Goal: Task Accomplishment & Management: Manage account settings

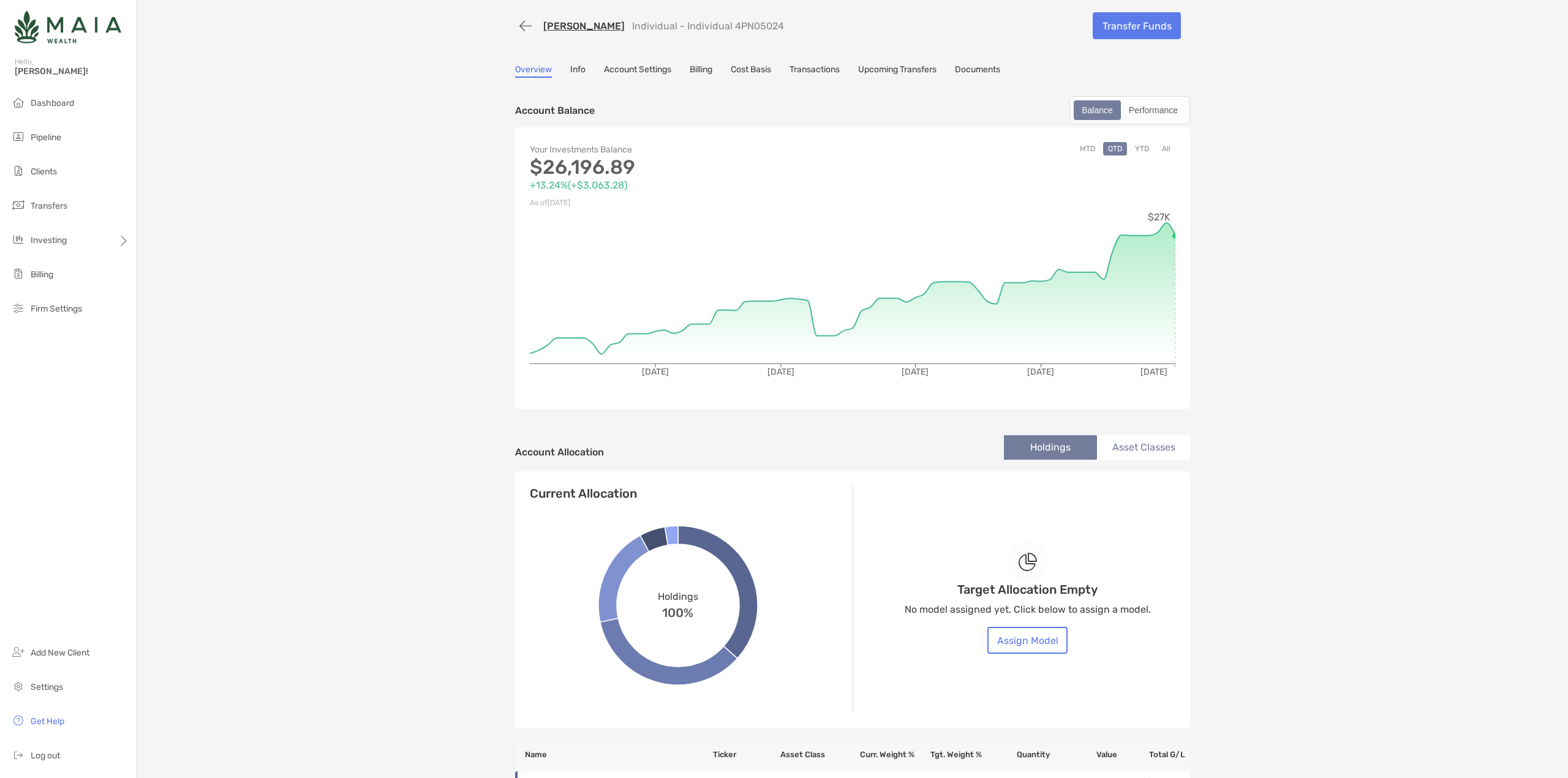
click at [1146, 445] on li "Asset Classes" at bounding box center [1144, 448] width 93 height 24
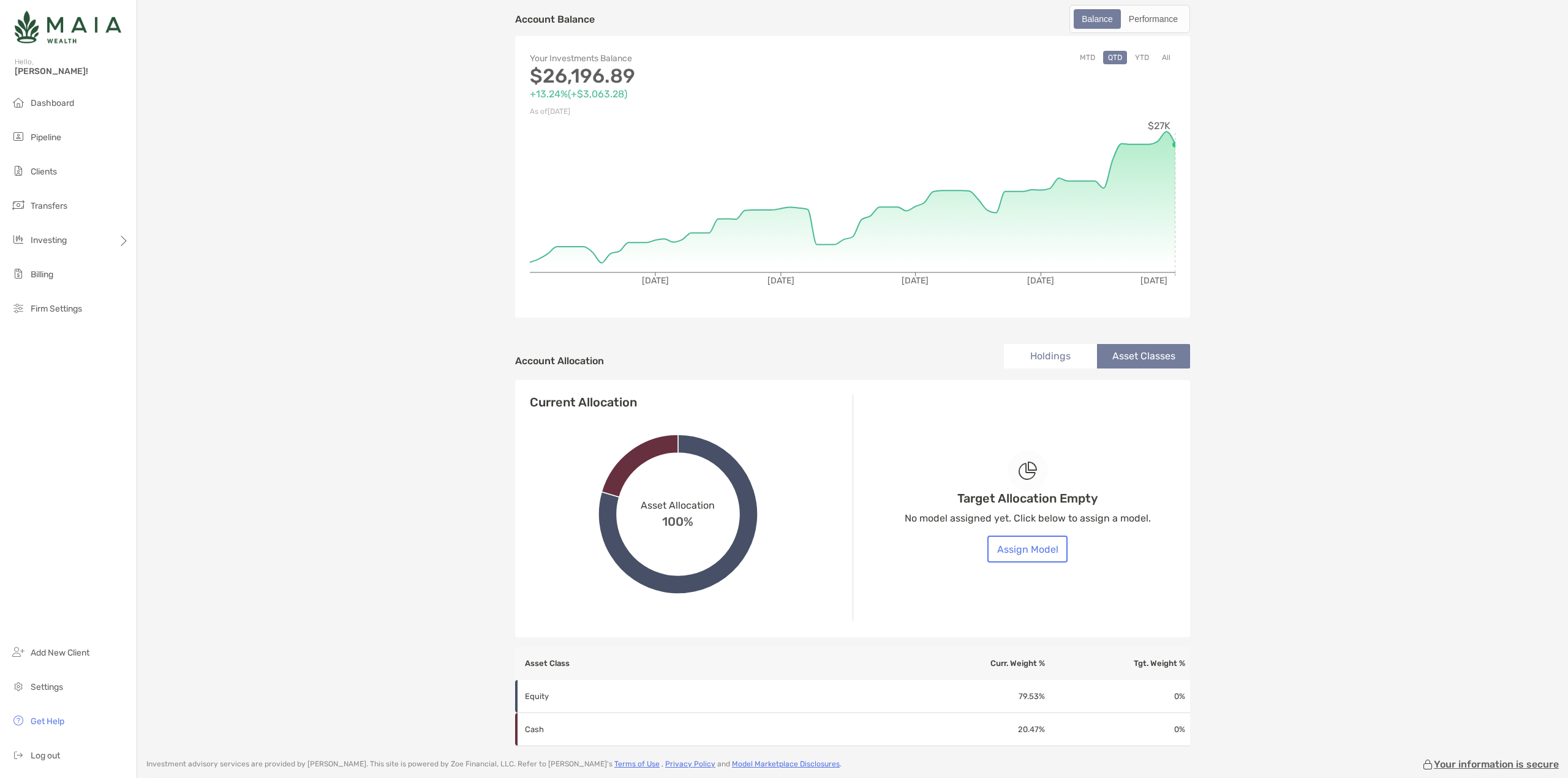
scroll to position [181, 0]
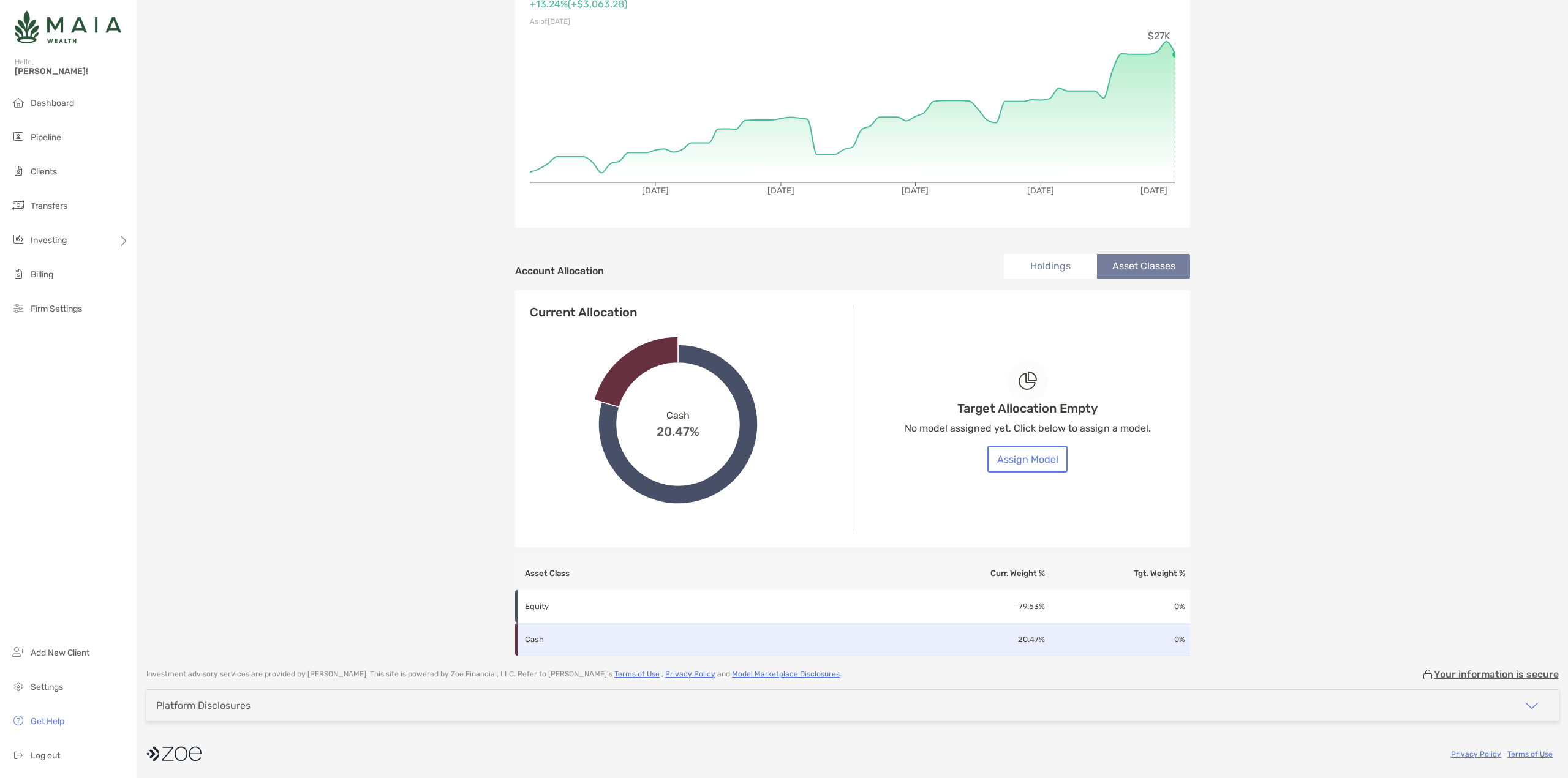
click at [974, 647] on td "20.47 %" at bounding box center [977, 639] width 135 height 33
click at [635, 369] on icon at bounding box center [635, 372] width 83 height 70
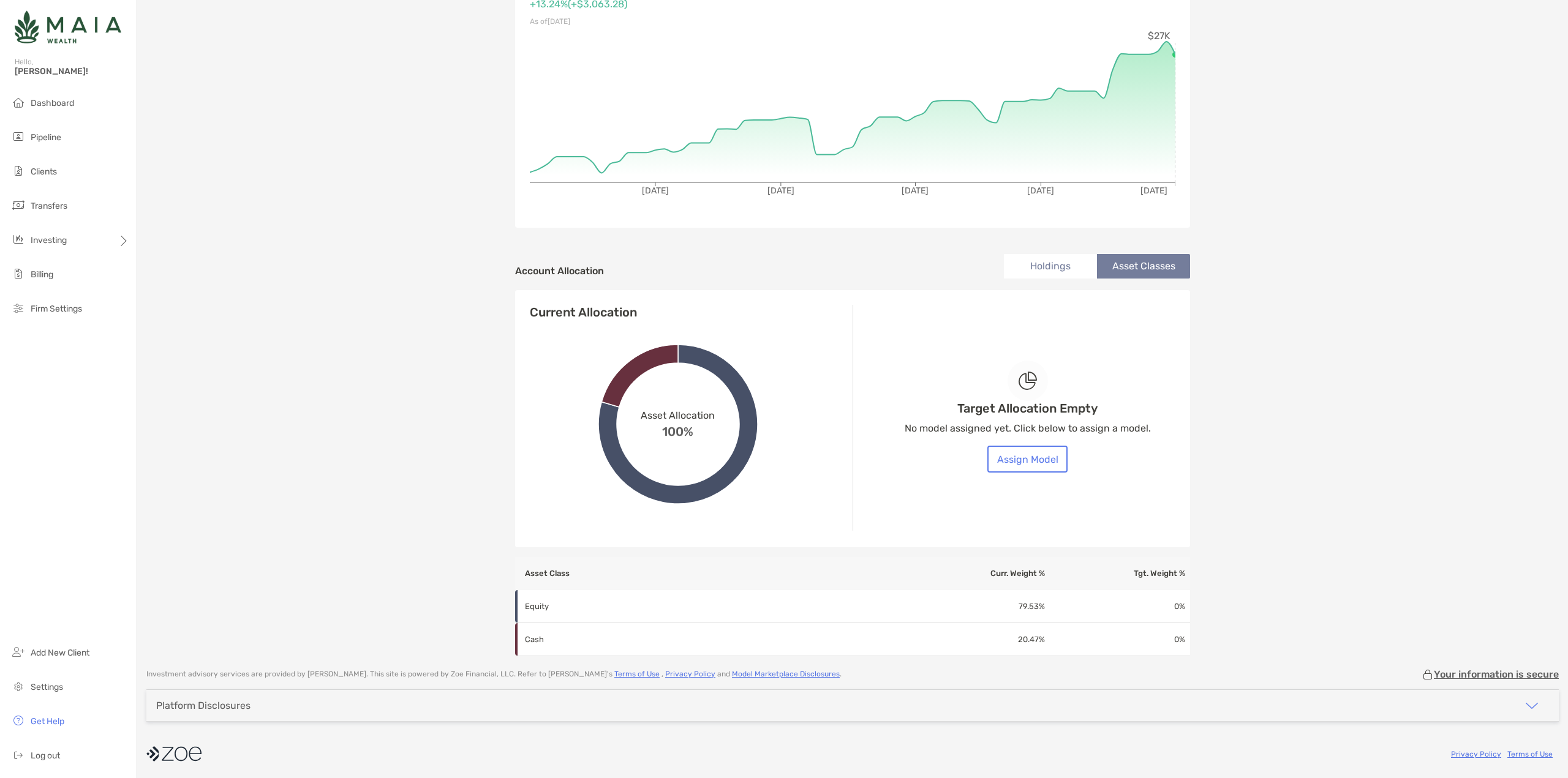
click at [1030, 269] on li "Holdings" at bounding box center [1051, 267] width 93 height 24
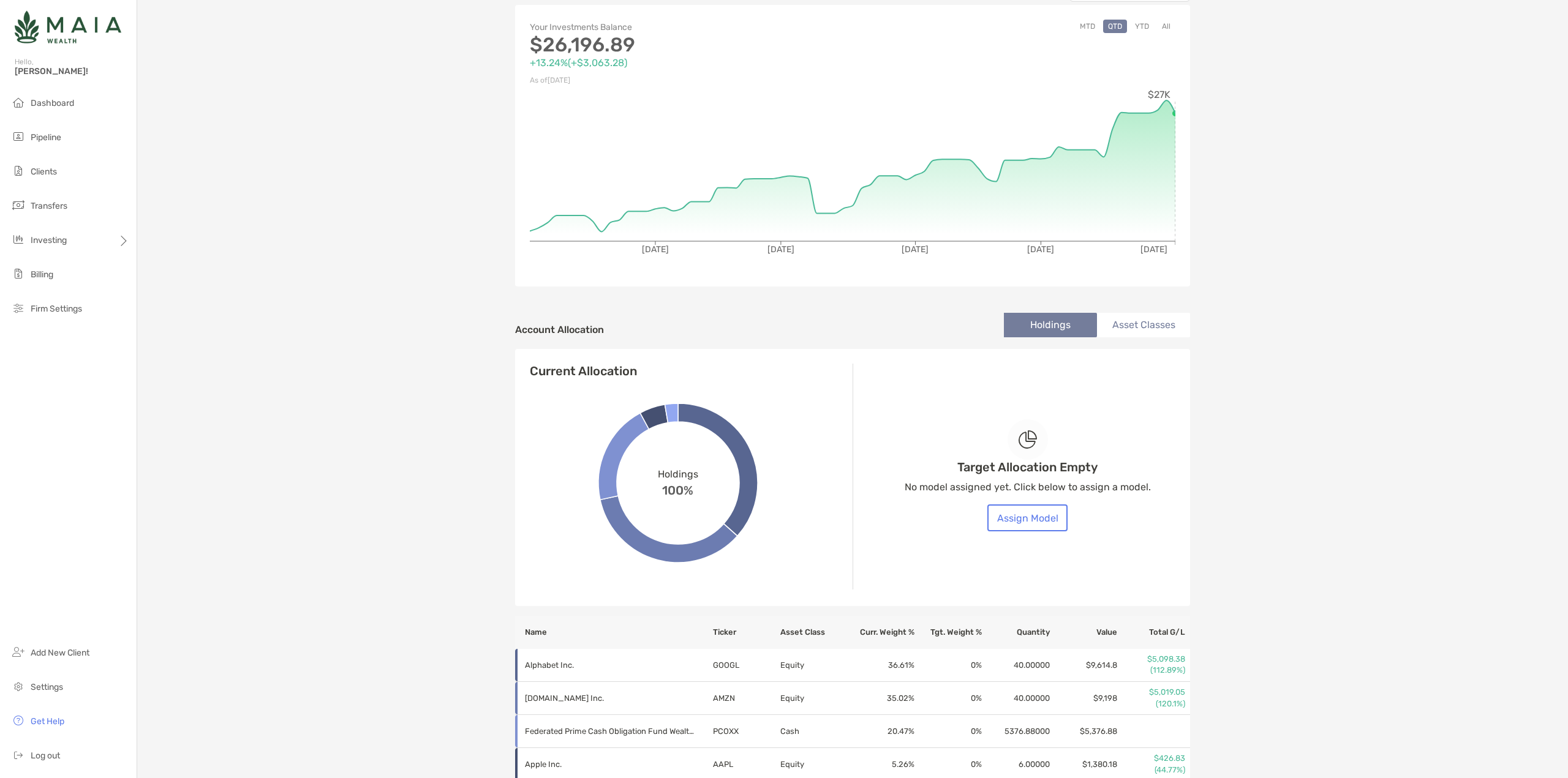
scroll to position [0, 0]
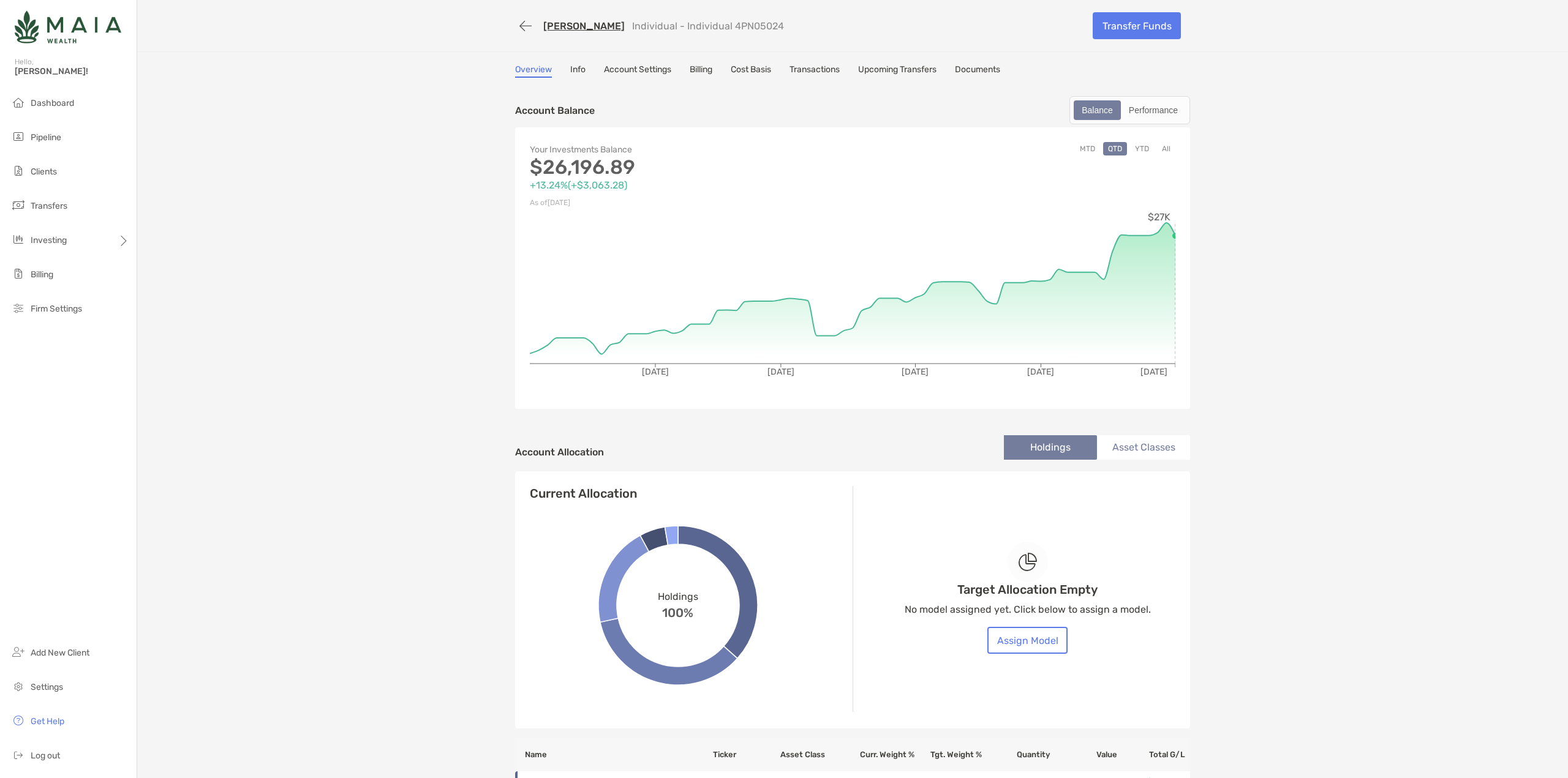
click at [587, 74] on div "Overview Info Account Settings Billing Cost Basis Transactions Upcoming Transfe…" at bounding box center [852, 71] width 675 height 14
click at [574, 70] on link "Info" at bounding box center [578, 71] width 15 height 14
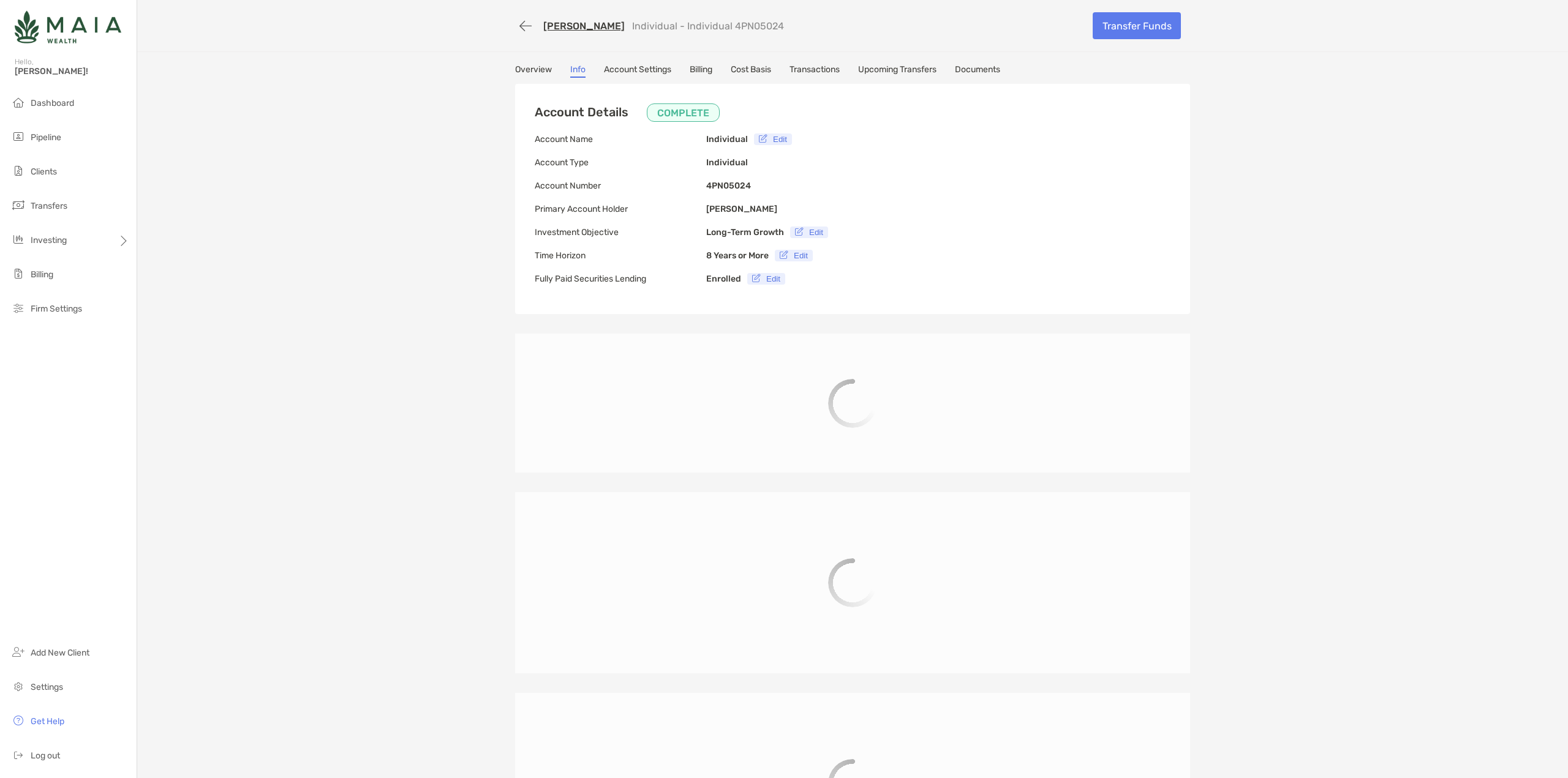
type input "**********"
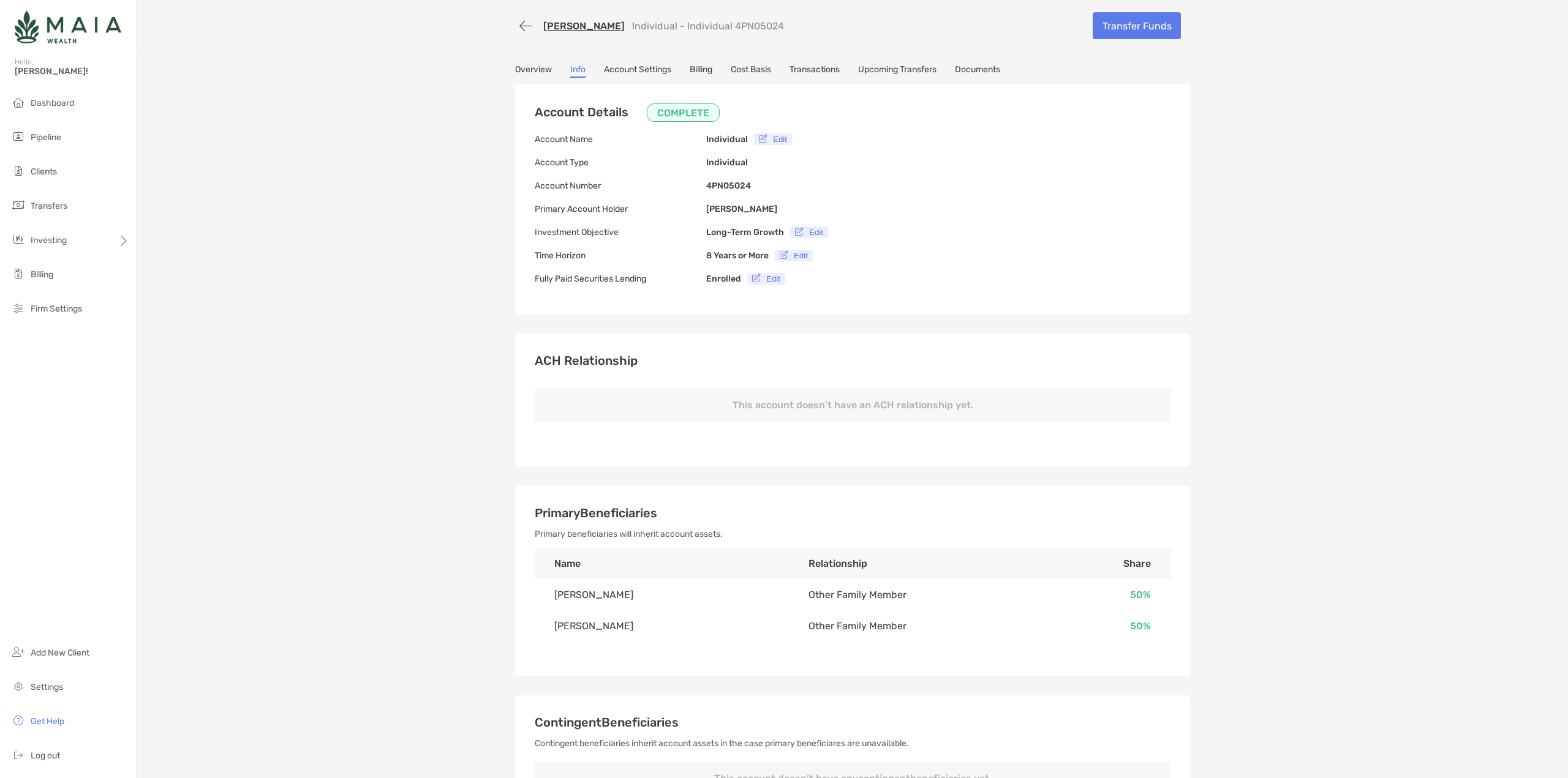
click at [524, 69] on link "Overview" at bounding box center [533, 71] width 37 height 14
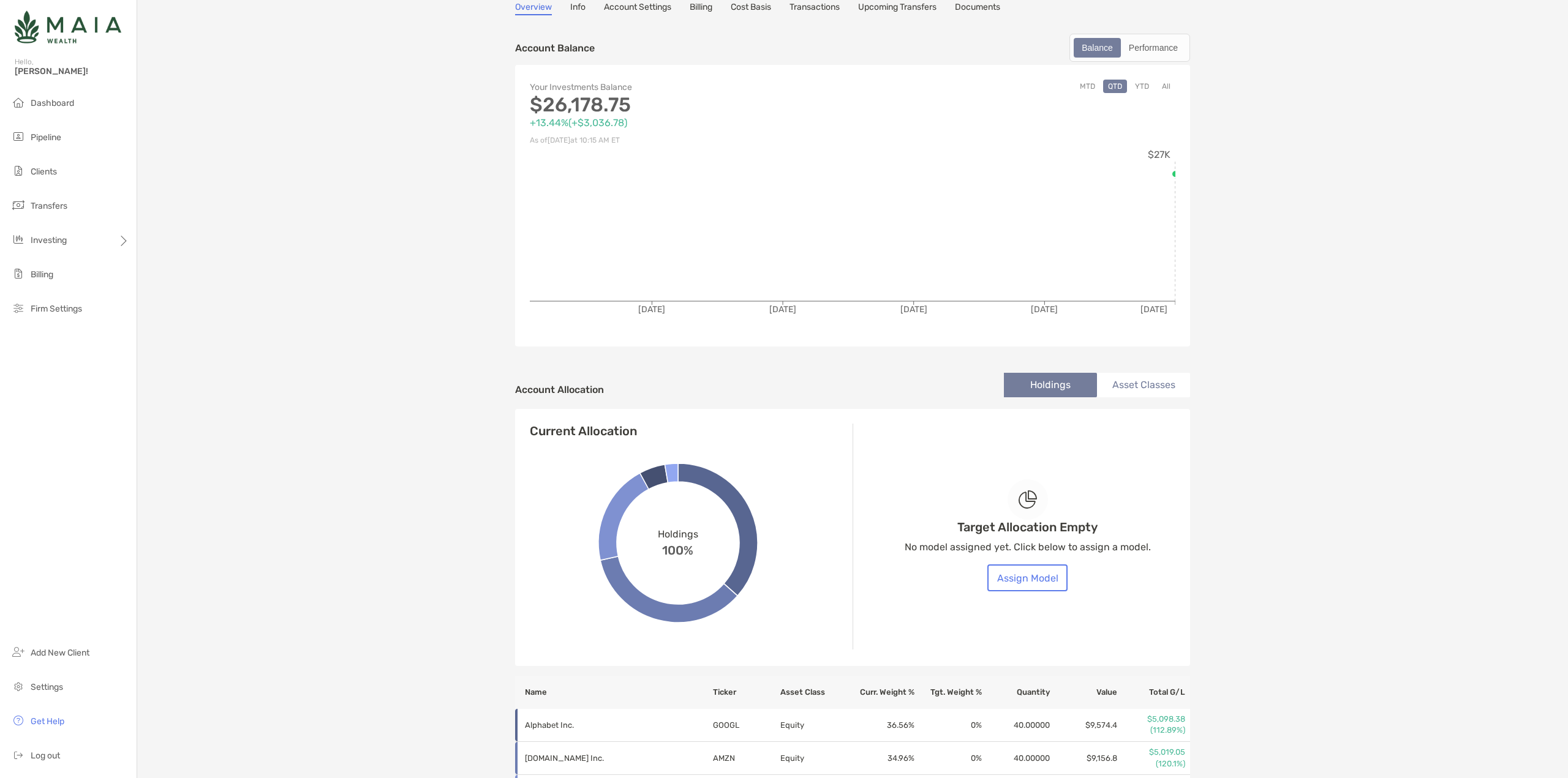
scroll to position [122, 0]
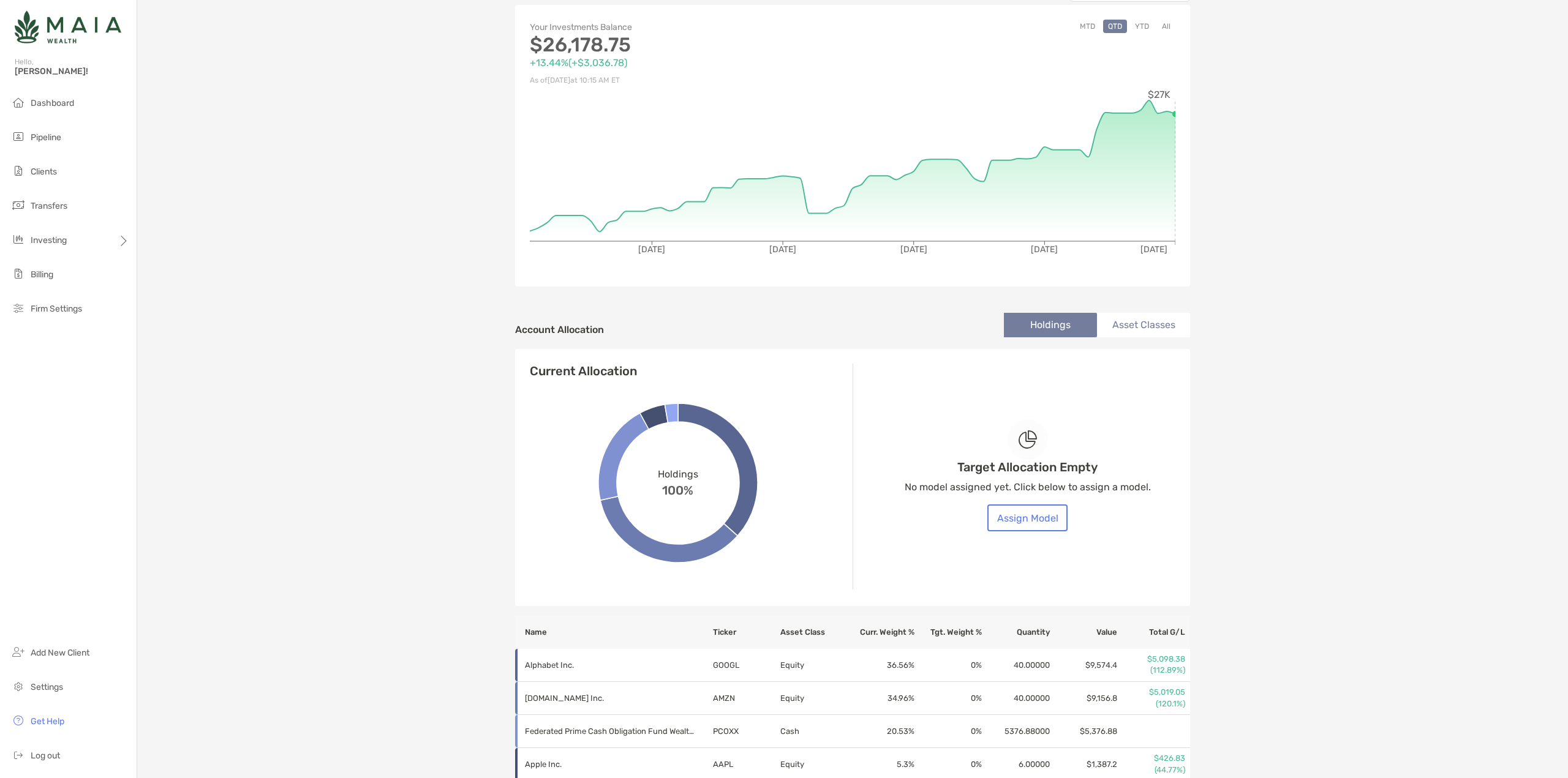
click at [1126, 333] on li "Asset Classes" at bounding box center [1144, 325] width 93 height 24
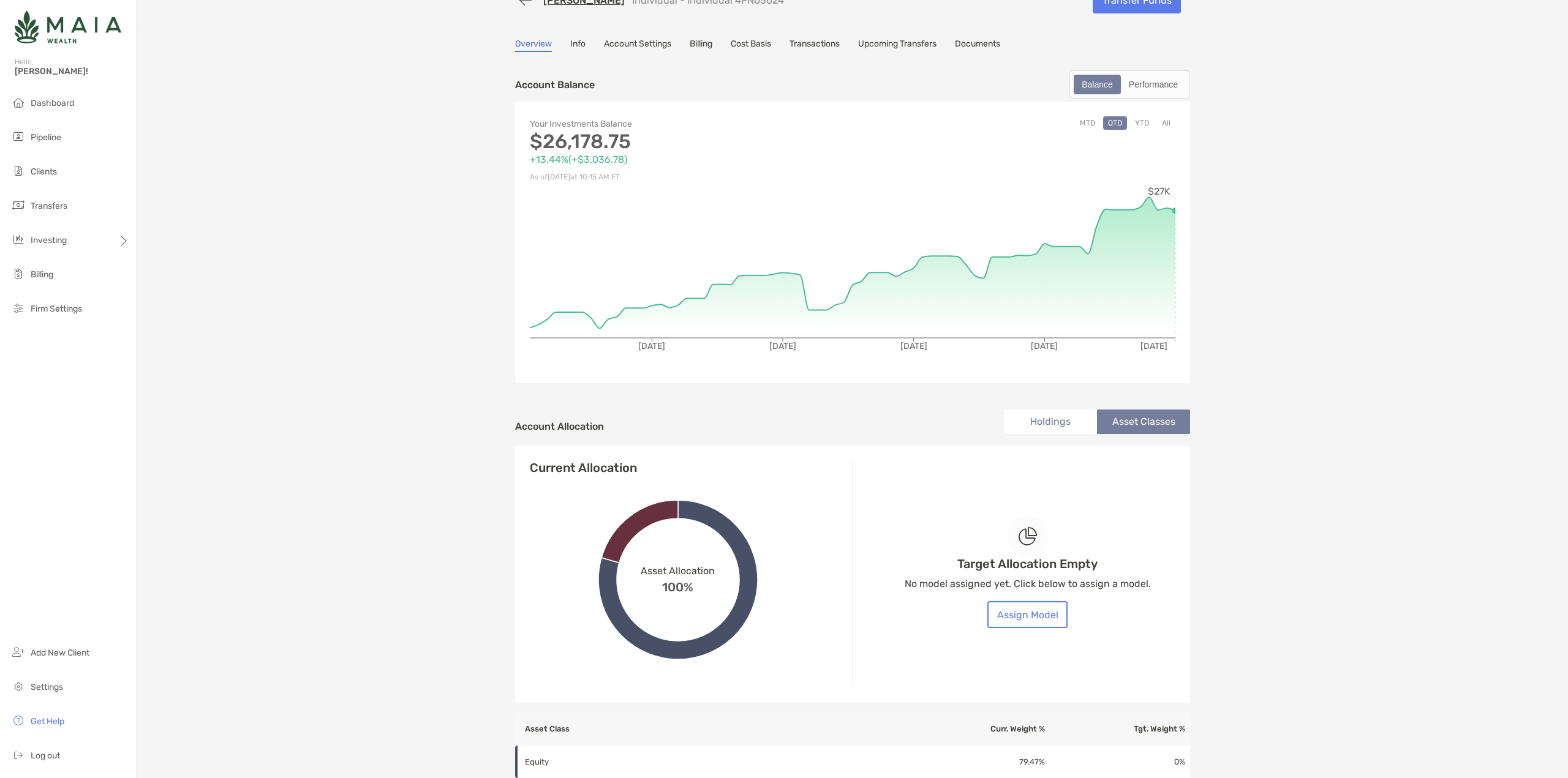
scroll to position [0, 0]
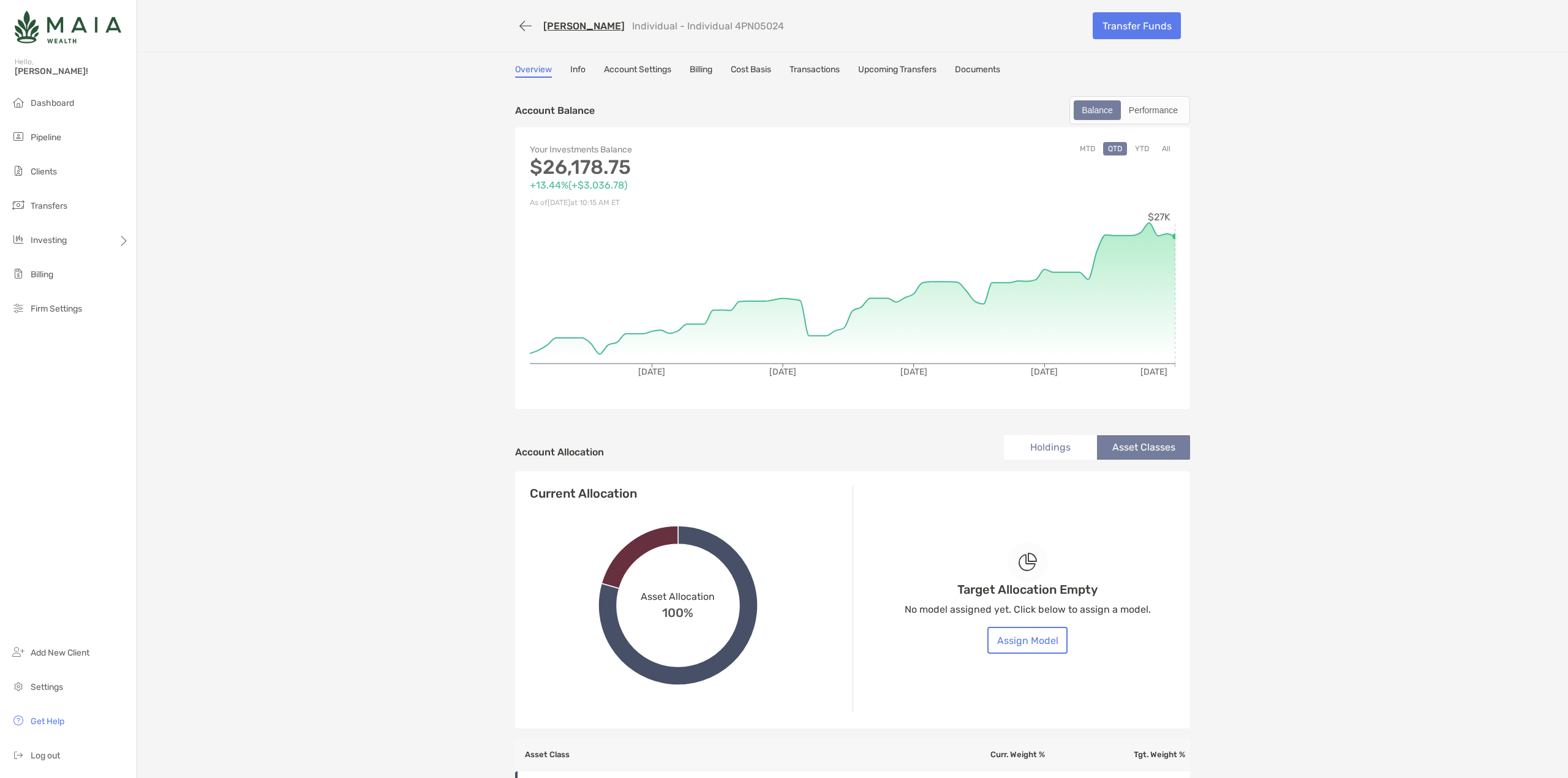
click at [617, 67] on link "Account Settings" at bounding box center [638, 71] width 68 height 14
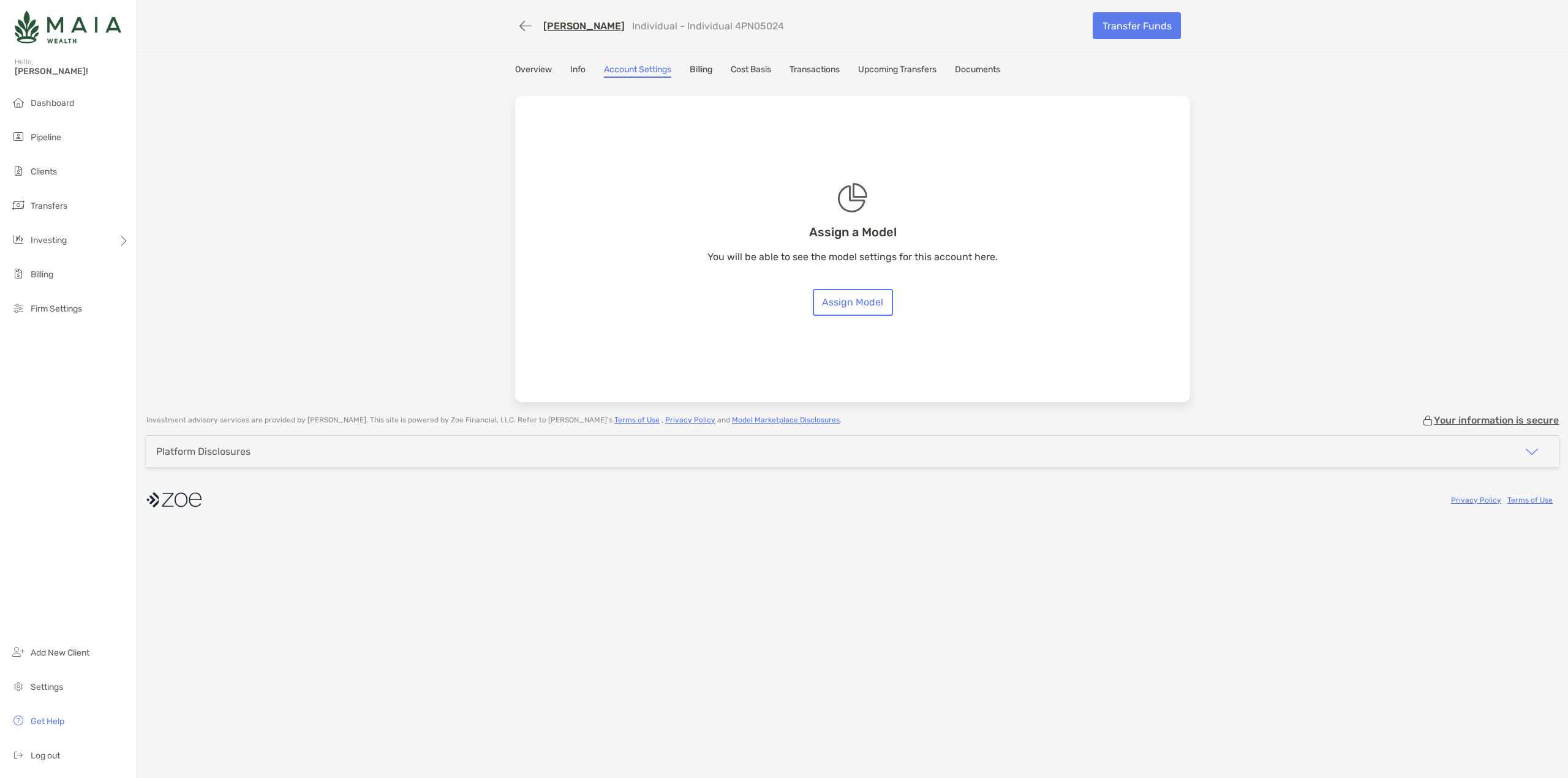
click at [574, 69] on link "Info" at bounding box center [578, 71] width 15 height 14
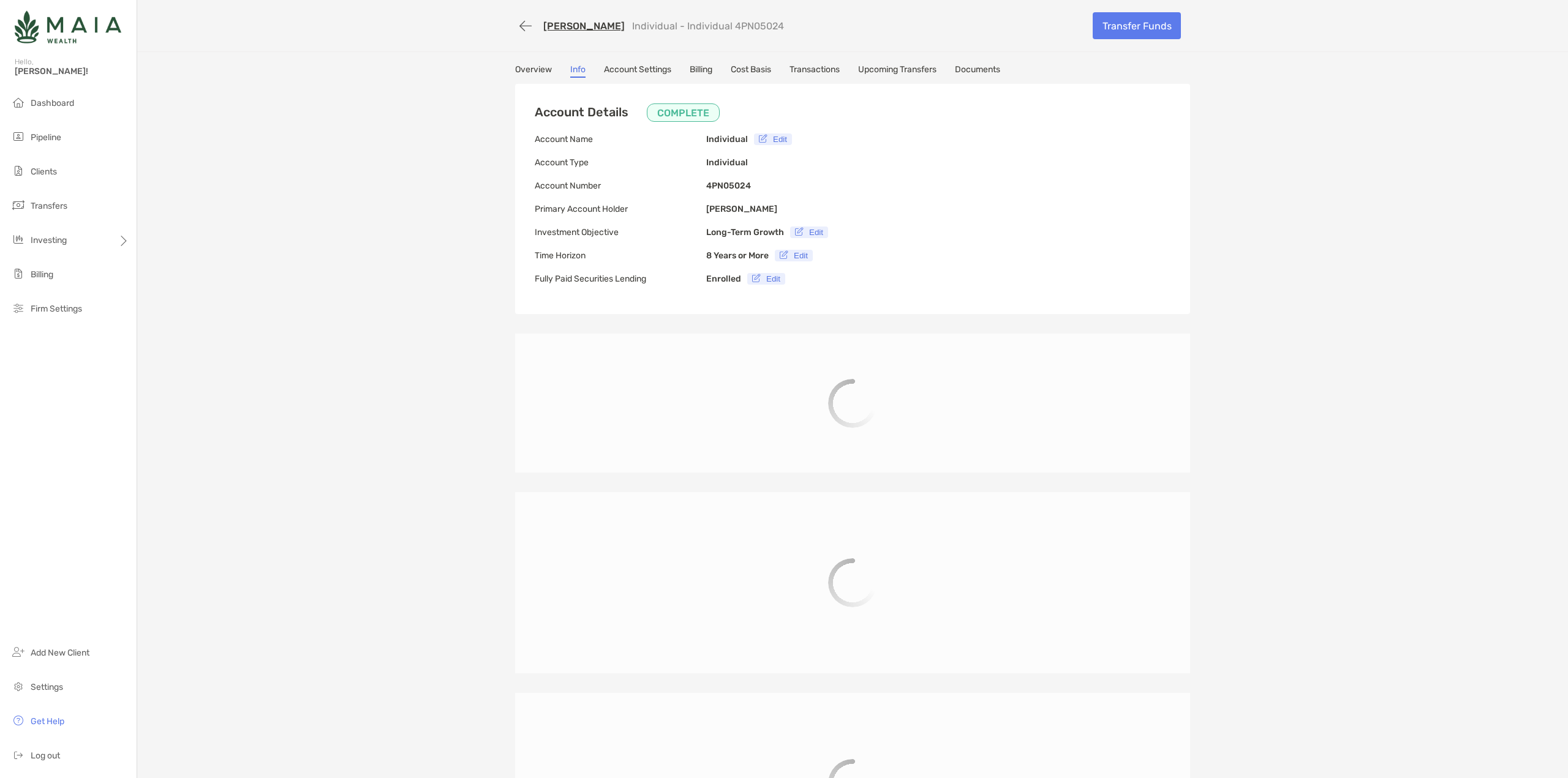
type input "**********"
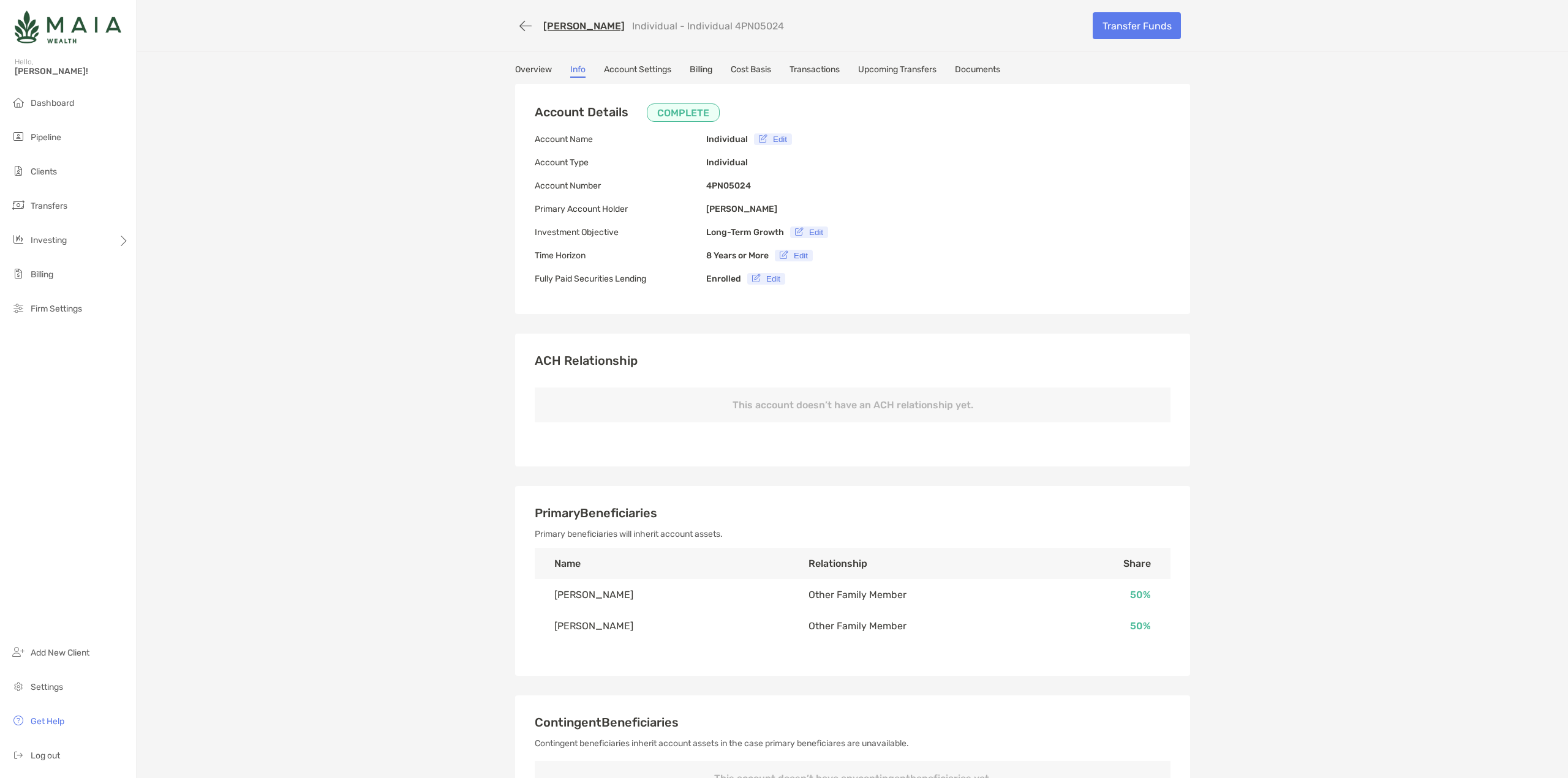
click at [537, 68] on link "Overview" at bounding box center [533, 71] width 37 height 14
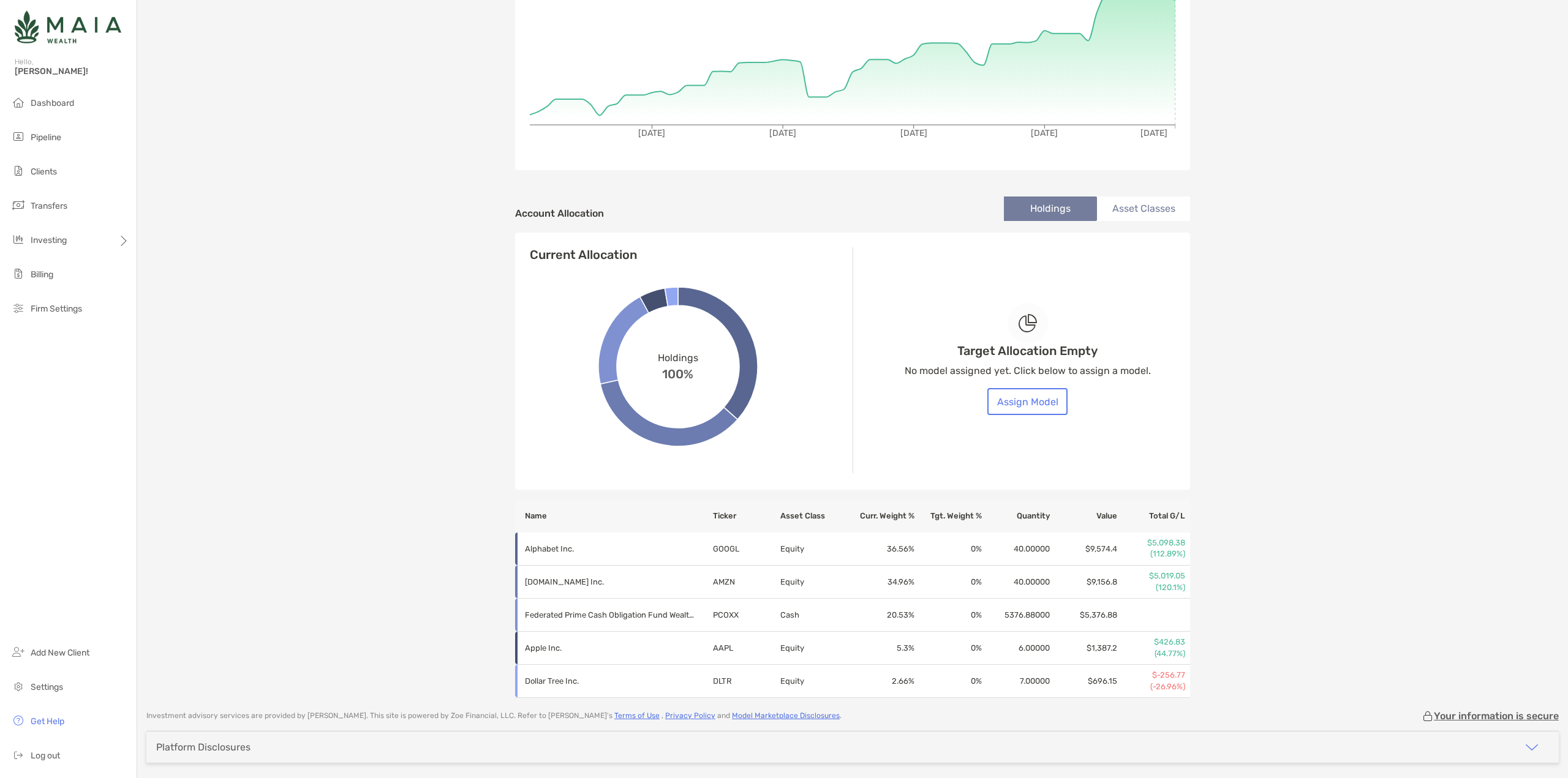
scroll to position [280, 0]
